Goal: Information Seeking & Learning: Learn about a topic

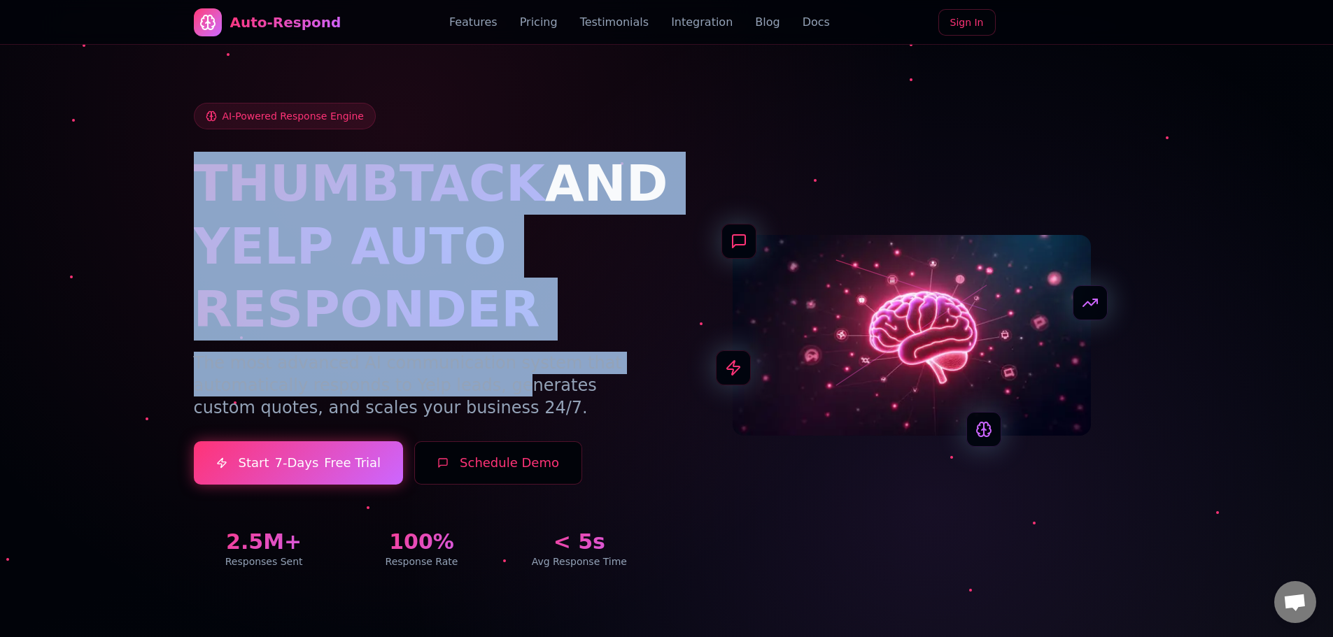
drag, startPoint x: 189, startPoint y: 175, endPoint x: 490, endPoint y: 391, distance: 371.0
click at [490, 391] on div "AI-Powered Response Engine THUMBTACK AND YELP AUTO RESPONDER The most advanced …" at bounding box center [666, 319] width 979 height 567
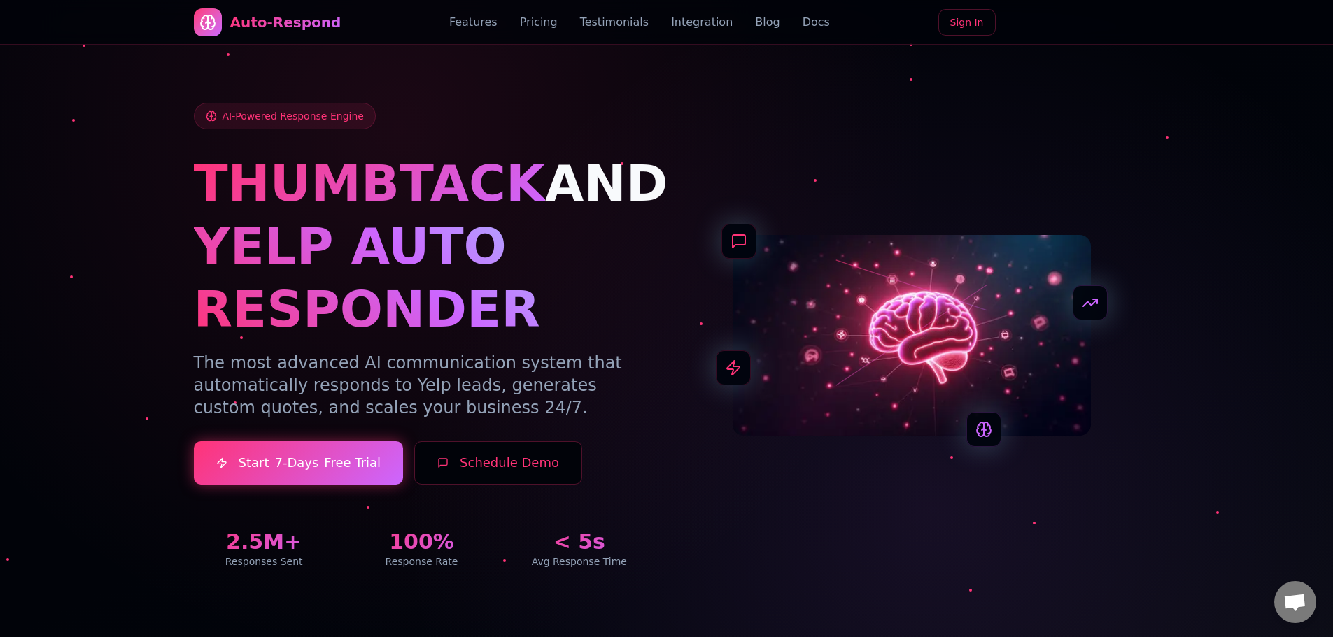
click at [486, 409] on p "The most advanced AI communication system that automatically responds to Yelp l…" at bounding box center [422, 385] width 456 height 67
click at [394, 391] on p "The most advanced AI communication system that automatically responds to Yelp l…" at bounding box center [422, 385] width 456 height 67
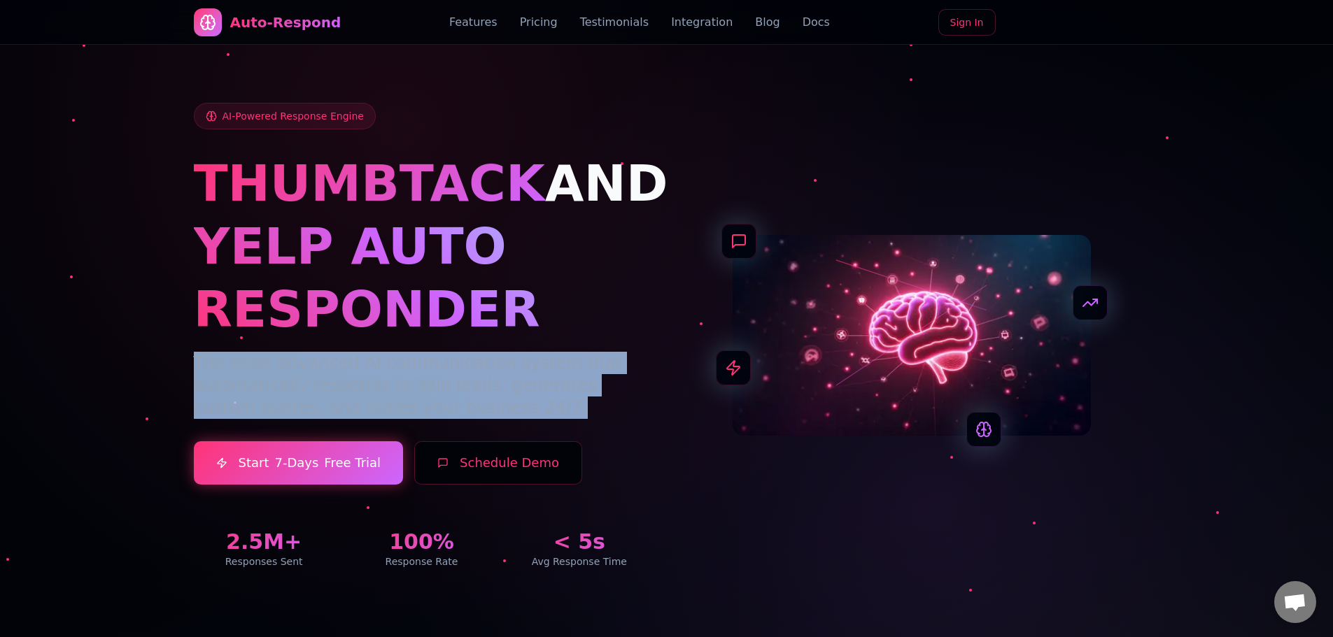
click at [394, 391] on p "The most advanced AI communication system that automatically responds to Yelp l…" at bounding box center [422, 385] width 456 height 67
copy p "The most advanced AI communication system that automatically responds to Yelp l…"
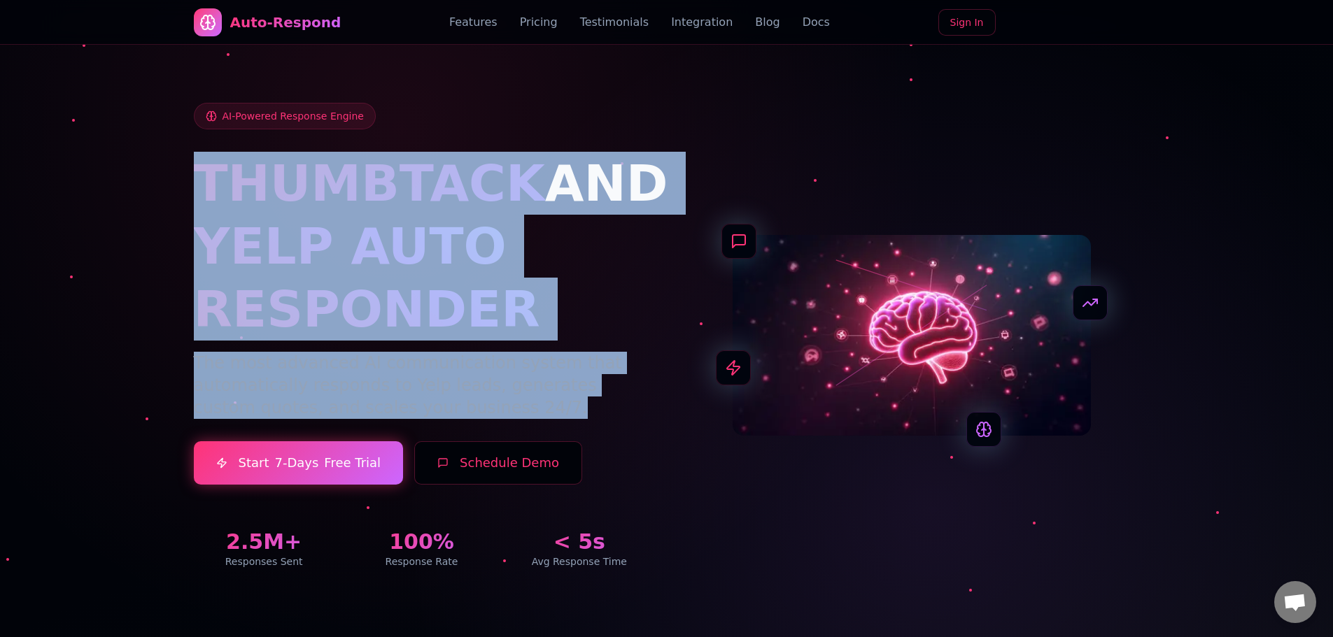
copy div "THUMBTACK AND YELP AUTO RESPONDER The most advanced AI communication system tha…"
drag, startPoint x: 192, startPoint y: 183, endPoint x: 520, endPoint y: 414, distance: 402.1
click at [520, 414] on div "AI-Powered Response Engine THUMBTACK AND YELP AUTO RESPONDER The most advanced …" at bounding box center [666, 319] width 979 height 567
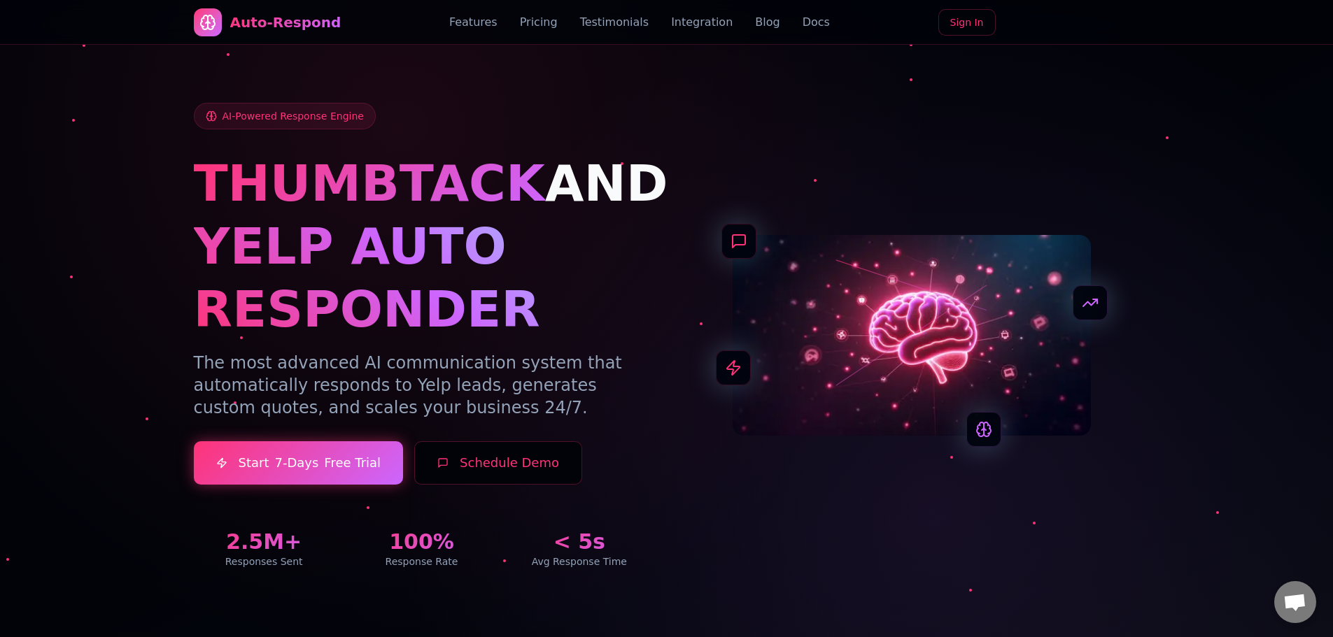
click at [1195, 157] on div at bounding box center [666, 318] width 1333 height 637
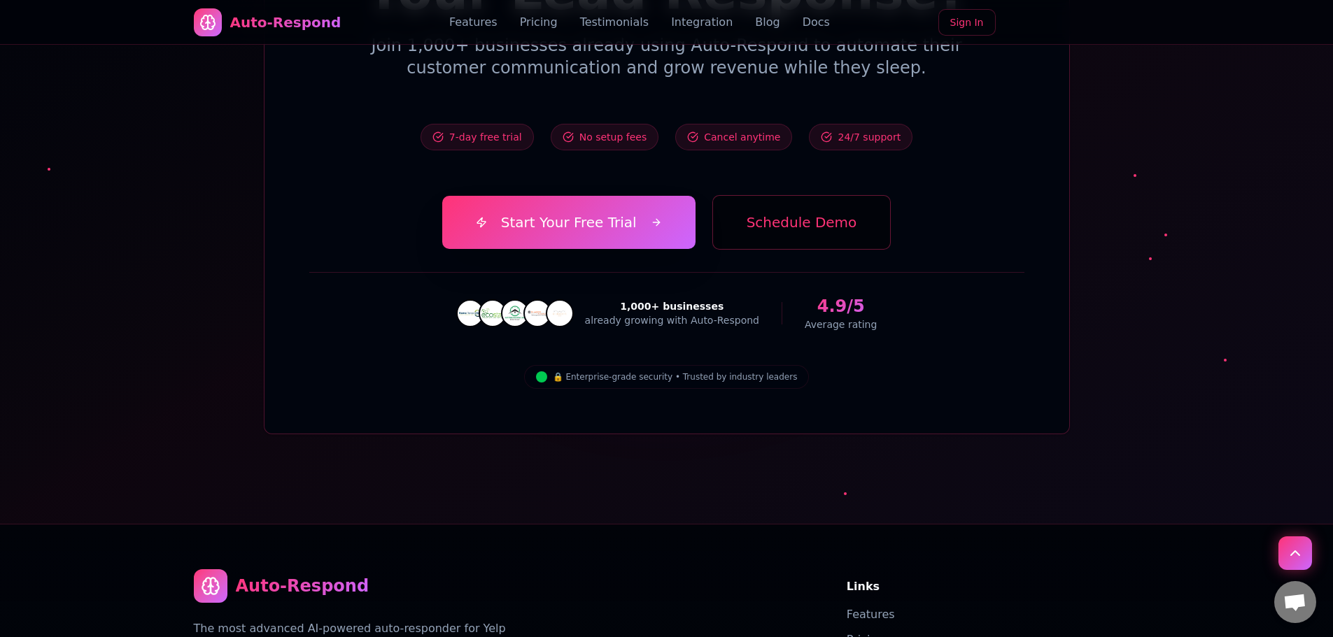
scroll to position [5592, 0]
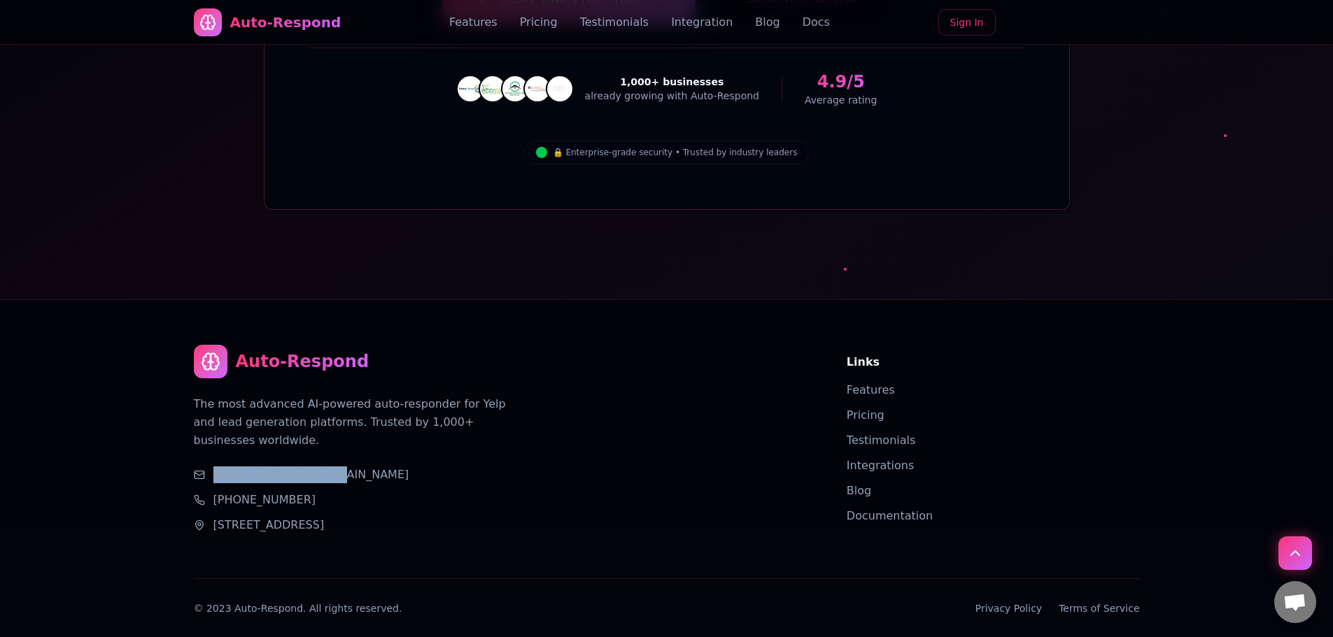
copy link "[EMAIL_ADDRESS][DOMAIN_NAME]"
drag, startPoint x: 334, startPoint y: 397, endPoint x: 211, endPoint y: 398, distance: 123.1
click at [211, 467] on div "[EMAIL_ADDRESS][DOMAIN_NAME]" at bounding box center [503, 475] width 619 height 17
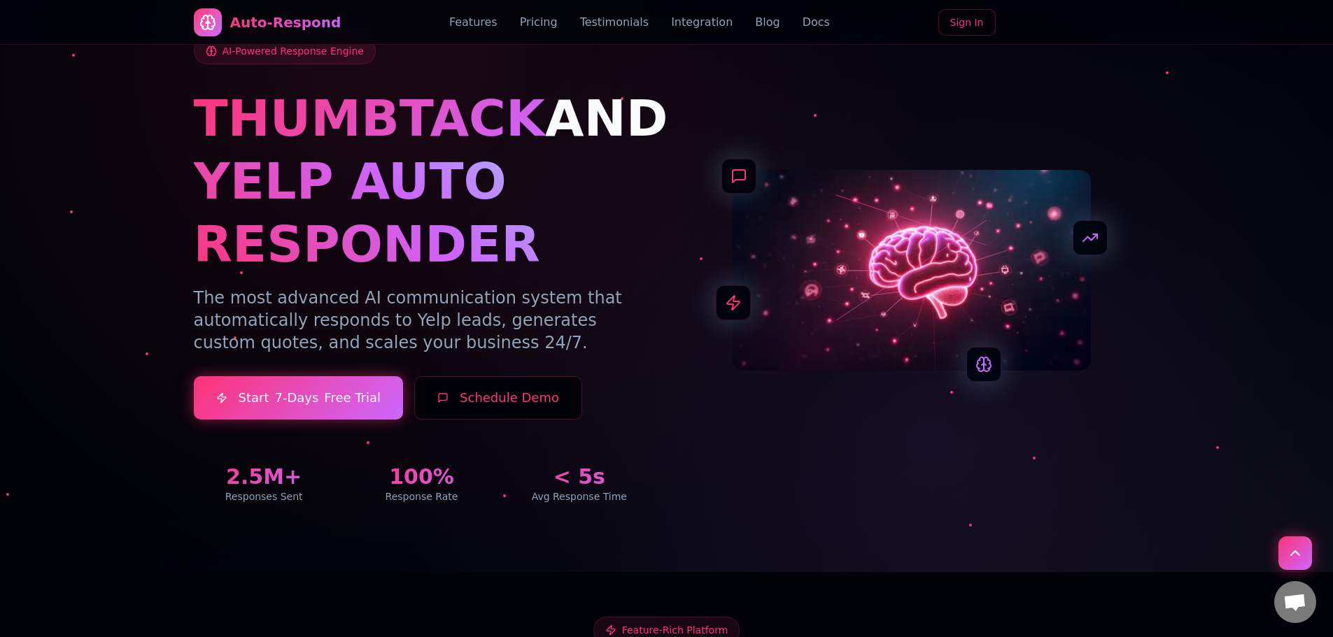
scroll to position [0, 0]
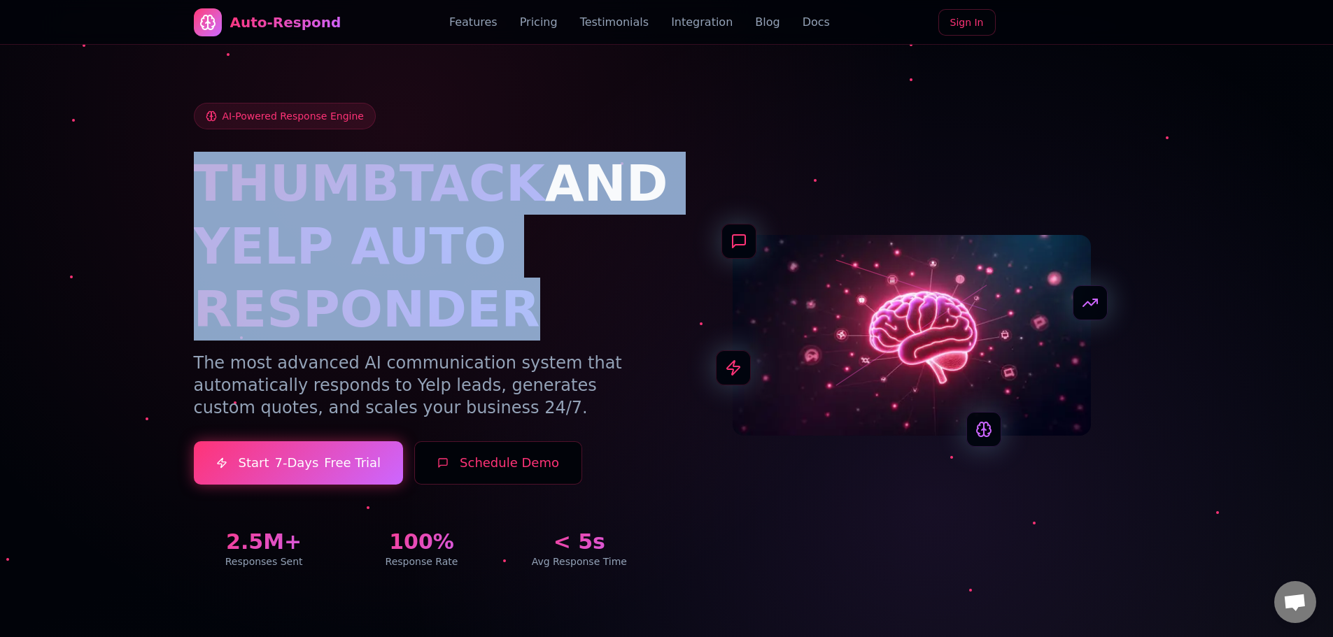
drag, startPoint x: 492, startPoint y: 298, endPoint x: 178, endPoint y: 155, distance: 345.3
click at [178, 155] on div "AI-Powered Response Engine THUMBTACK AND YELP AUTO RESPONDER The most advanced …" at bounding box center [666, 319] width 979 height 567
copy div "THUMBTACK AND YELP AUTO RESPONDER"
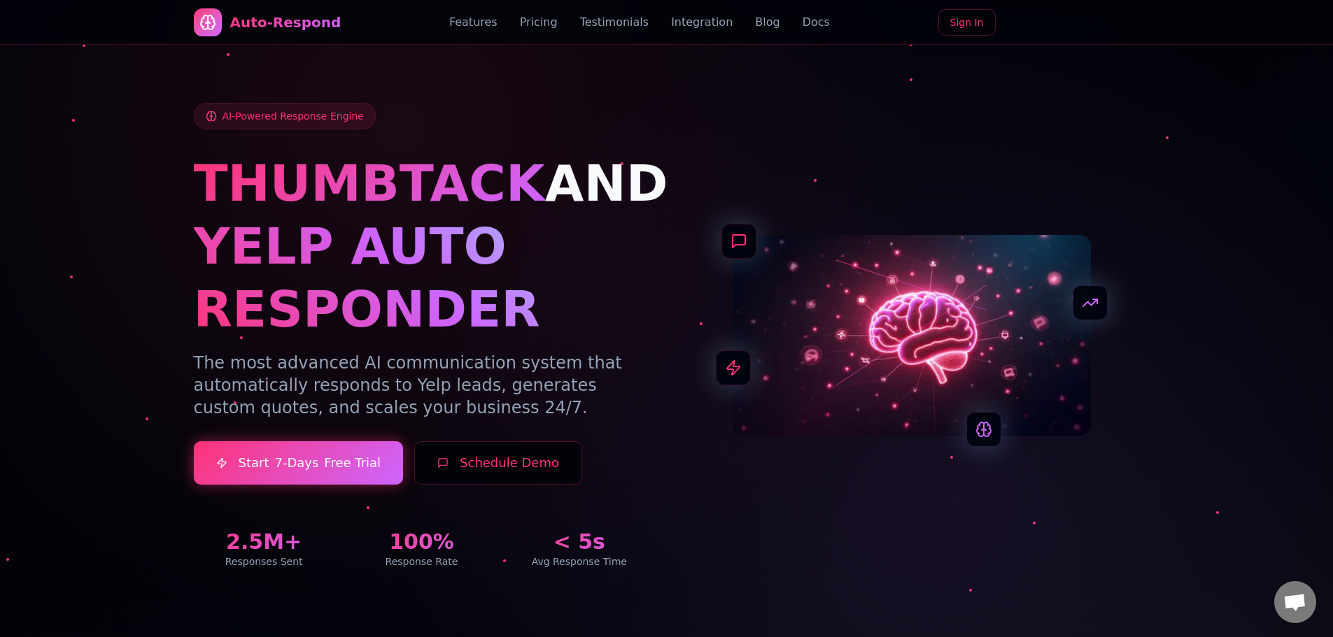
click at [1031, 208] on div "AI-Powered Response Engine THUMBTACK AND YELP AUTO RESPONDER The most advanced …" at bounding box center [667, 336] width 946 height 466
drag, startPoint x: 918, startPoint y: 329, endPoint x: 855, endPoint y: 274, distance: 83.8
click at [855, 274] on img at bounding box center [911, 335] width 358 height 201
drag, startPoint x: 732, startPoint y: 223, endPoint x: 751, endPoint y: 246, distance: 28.8
click at [751, 244] on div at bounding box center [911, 335] width 358 height 201
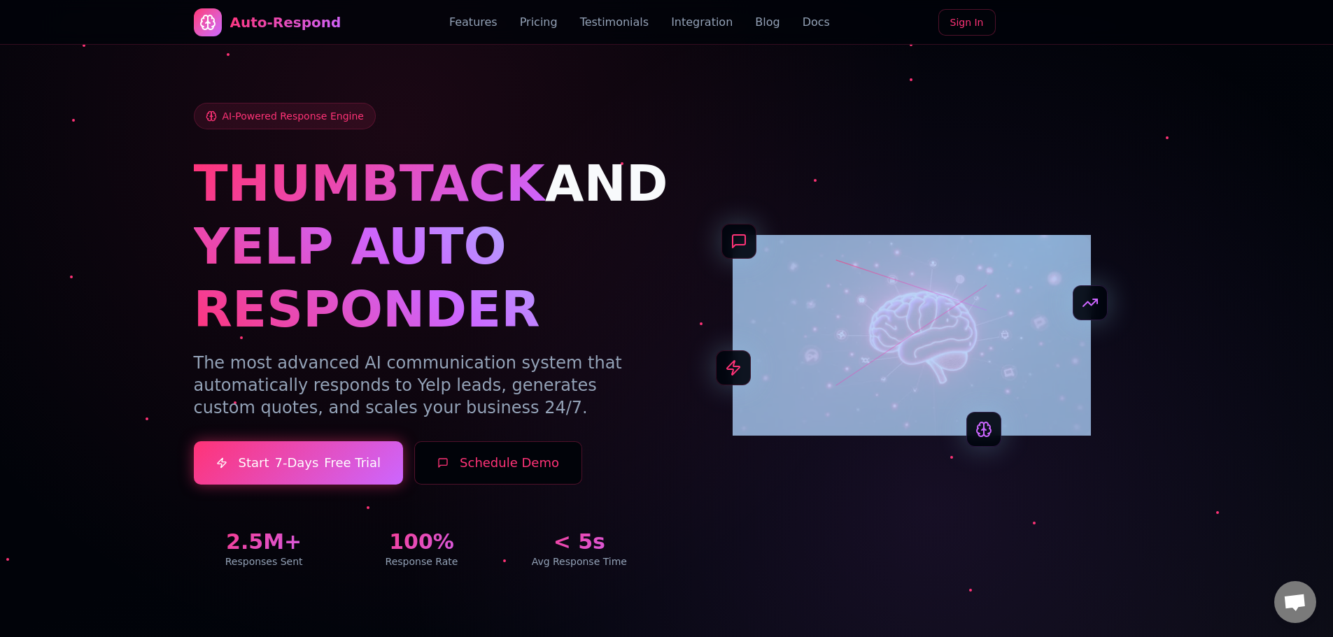
click at [866, 173] on div "AI-Powered Response Engine THUMBTACK AND YELP AUTO RESPONDER The most advanced …" at bounding box center [667, 336] width 946 height 466
